Goal: Check status: Check status

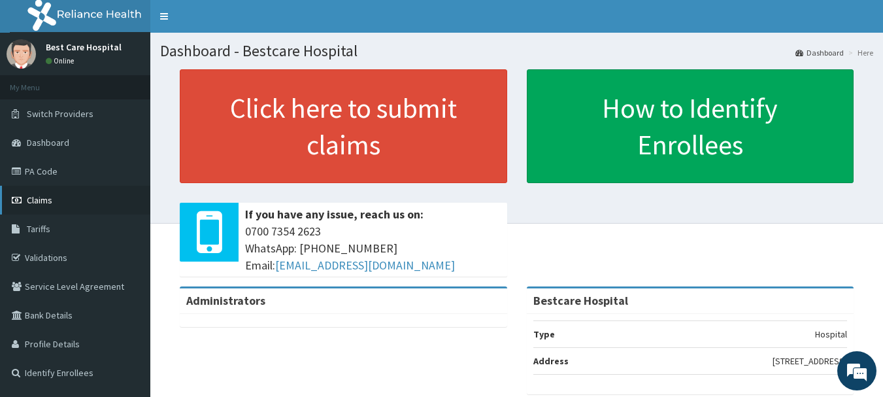
click at [37, 197] on span "Claims" at bounding box center [39, 200] width 25 height 12
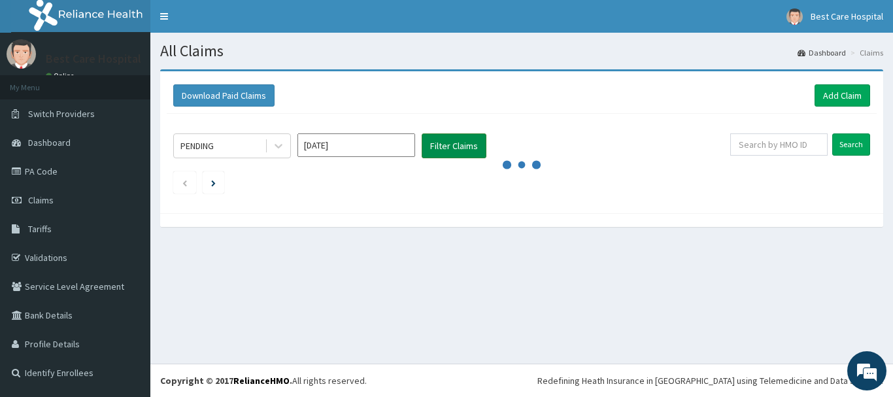
click at [450, 139] on button "Filter Claims" at bounding box center [454, 145] width 65 height 25
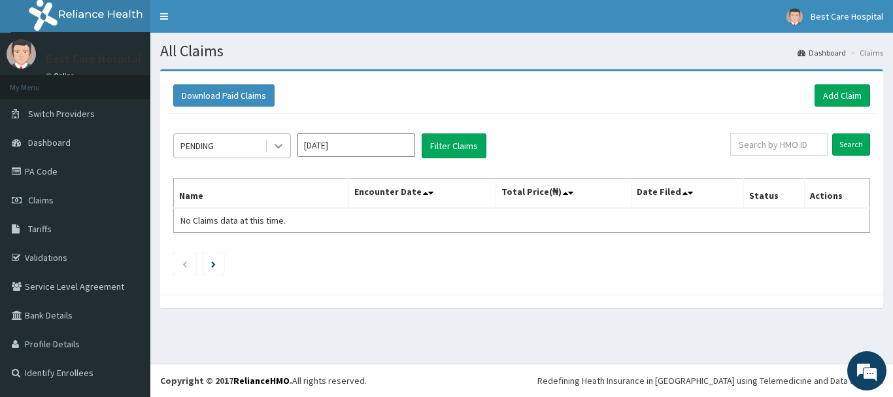
click at [278, 141] on icon at bounding box center [278, 145] width 13 height 13
click at [282, 142] on icon at bounding box center [278, 145] width 13 height 13
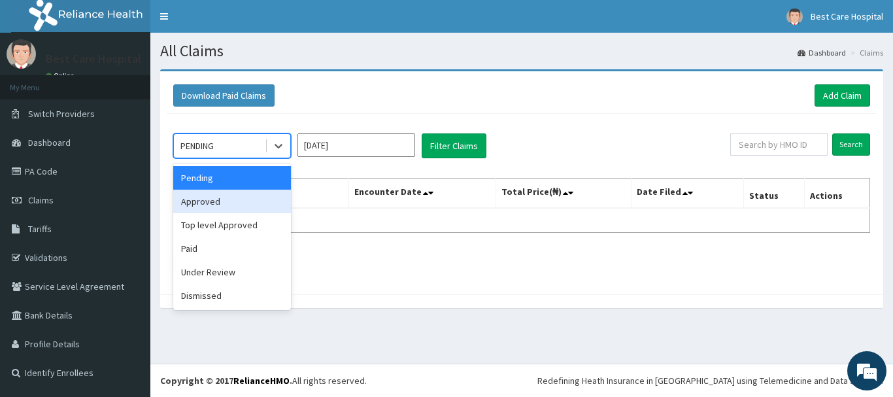
click at [229, 205] on div "Approved" at bounding box center [232, 202] width 118 height 24
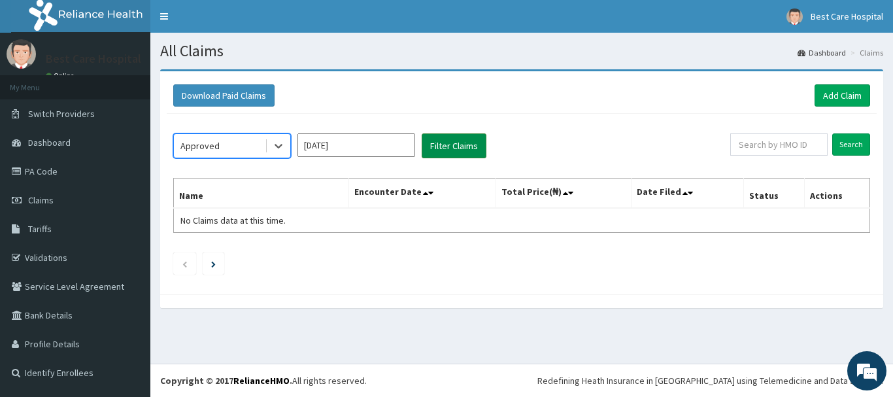
click at [477, 148] on button "Filter Claims" at bounding box center [454, 145] width 65 height 25
click at [477, 144] on button "Filter Claims" at bounding box center [454, 145] width 65 height 25
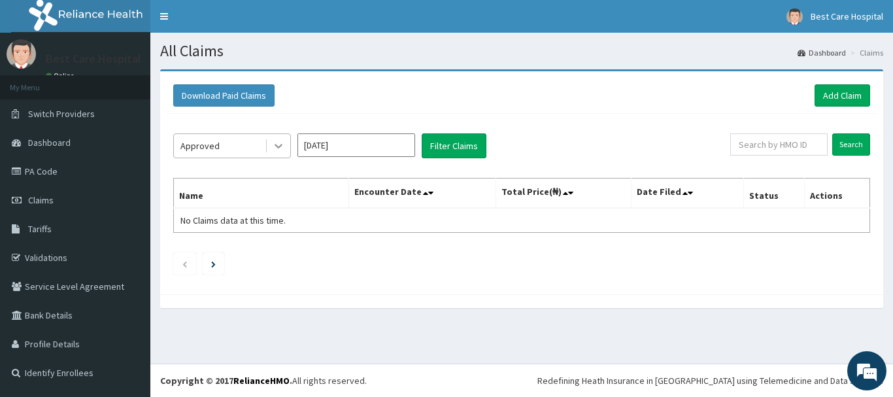
click at [276, 148] on icon at bounding box center [278, 145] width 13 height 13
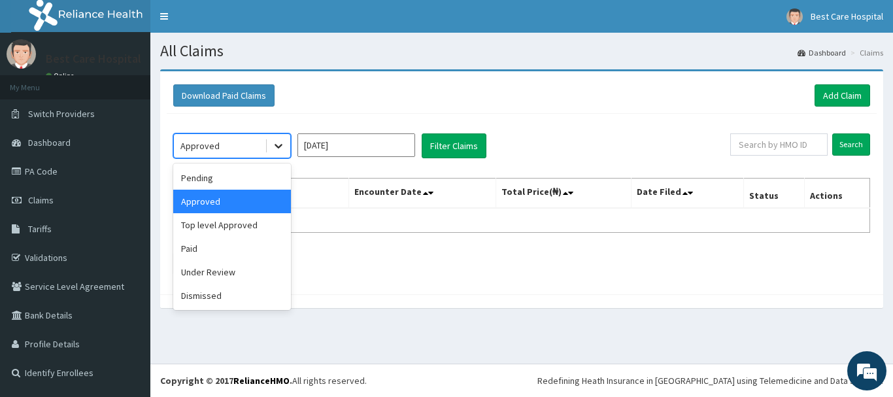
click at [271, 142] on div at bounding box center [279, 146] width 24 height 24
click at [237, 246] on div "Paid" at bounding box center [232, 249] width 118 height 24
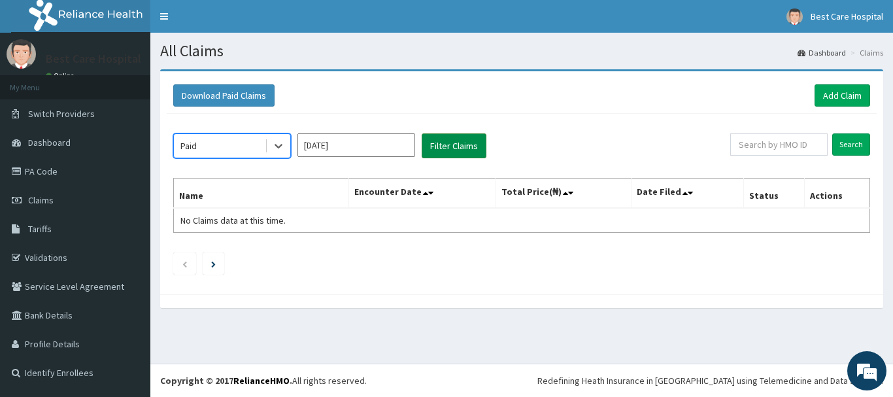
click at [439, 148] on button "Filter Claims" at bounding box center [454, 145] width 65 height 25
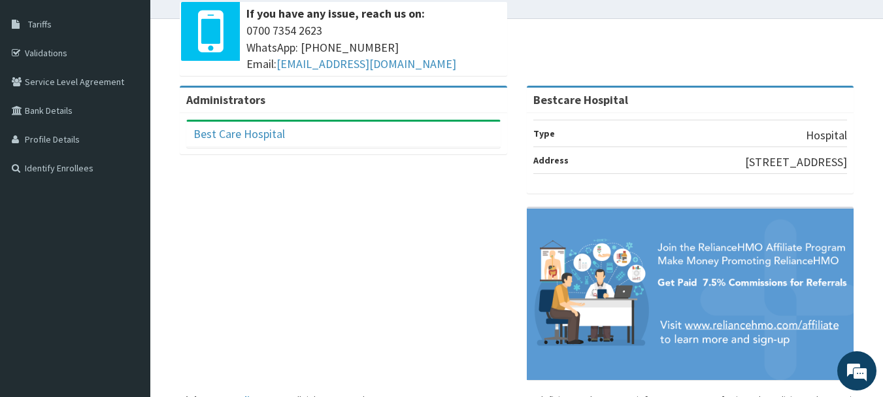
scroll to position [224, 0]
